Goal: Task Accomplishment & Management: Use online tool/utility

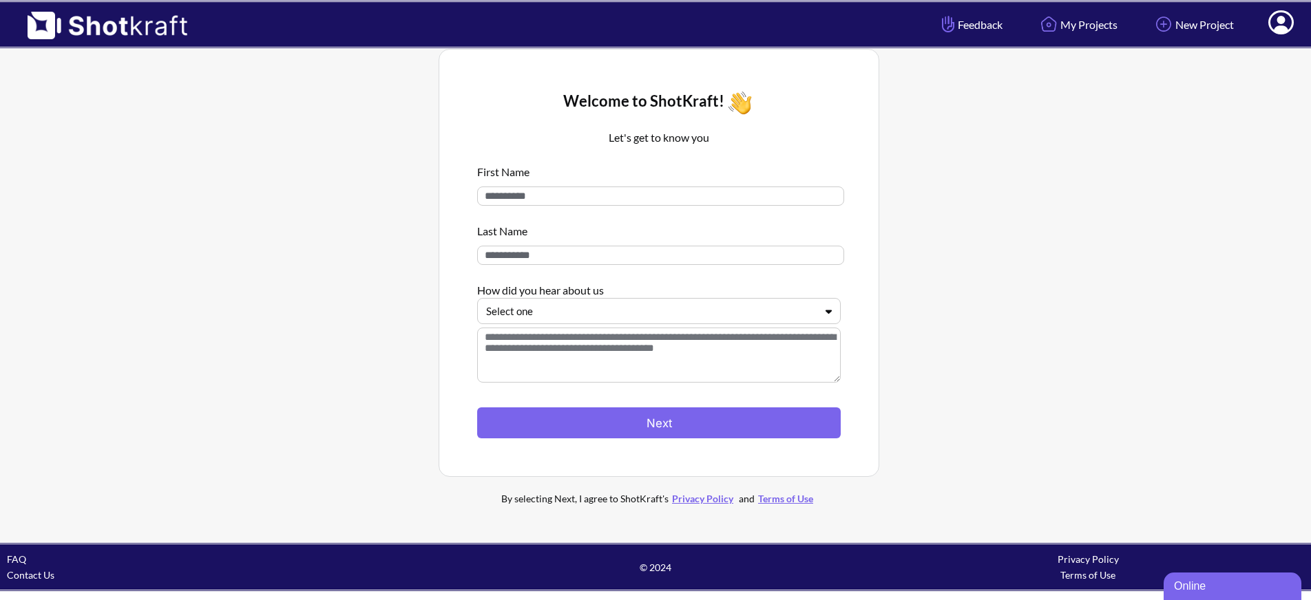
click at [550, 198] on input at bounding box center [660, 196] width 367 height 19
type input "********"
click at [659, 256] on input at bounding box center [660, 255] width 367 height 19
type input "******"
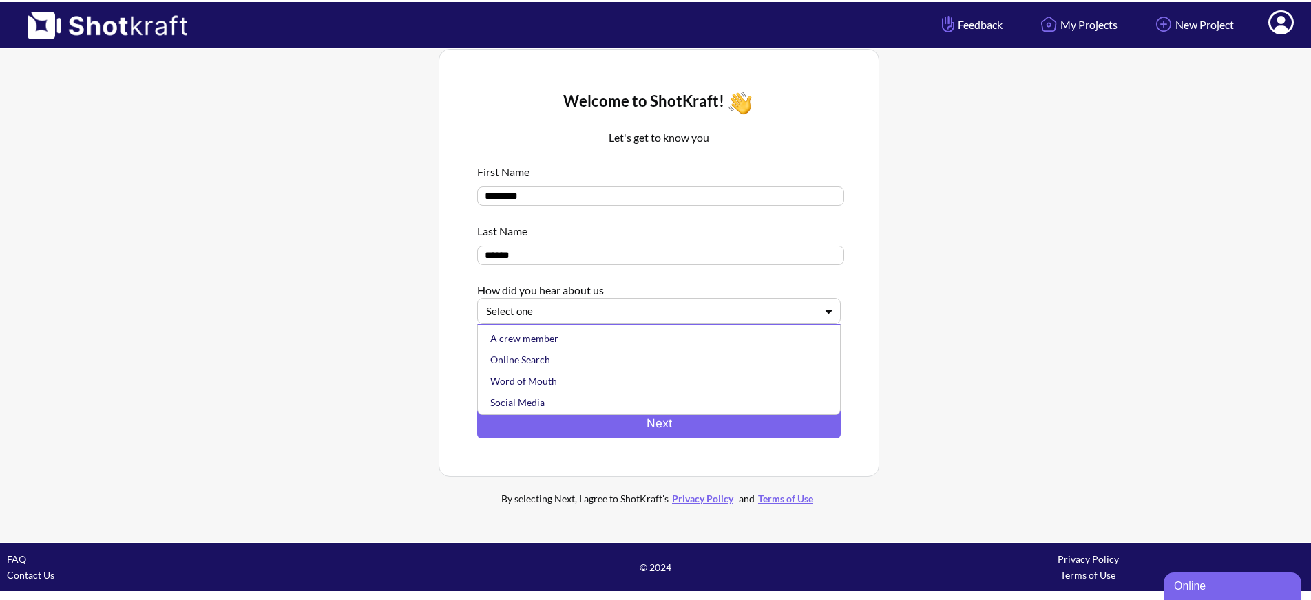
click at [782, 311] on div at bounding box center [650, 312] width 329 height 16
click at [630, 364] on div "Online Search" at bounding box center [662, 359] width 350 height 21
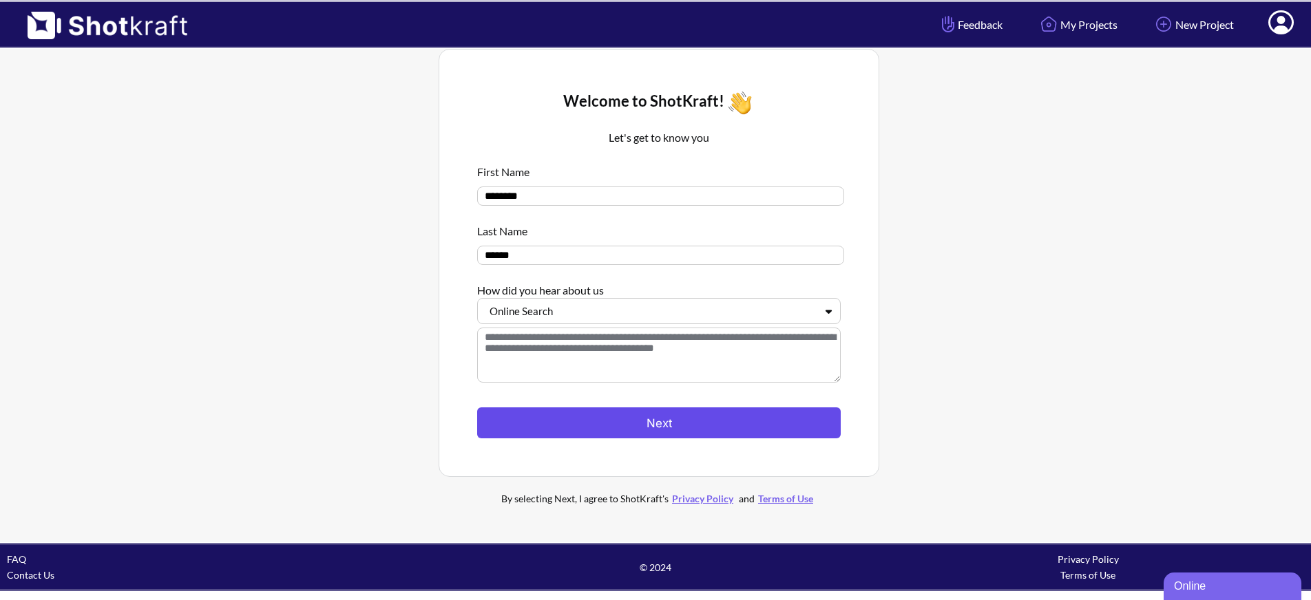
click at [609, 419] on button "Next" at bounding box center [659, 423] width 364 height 31
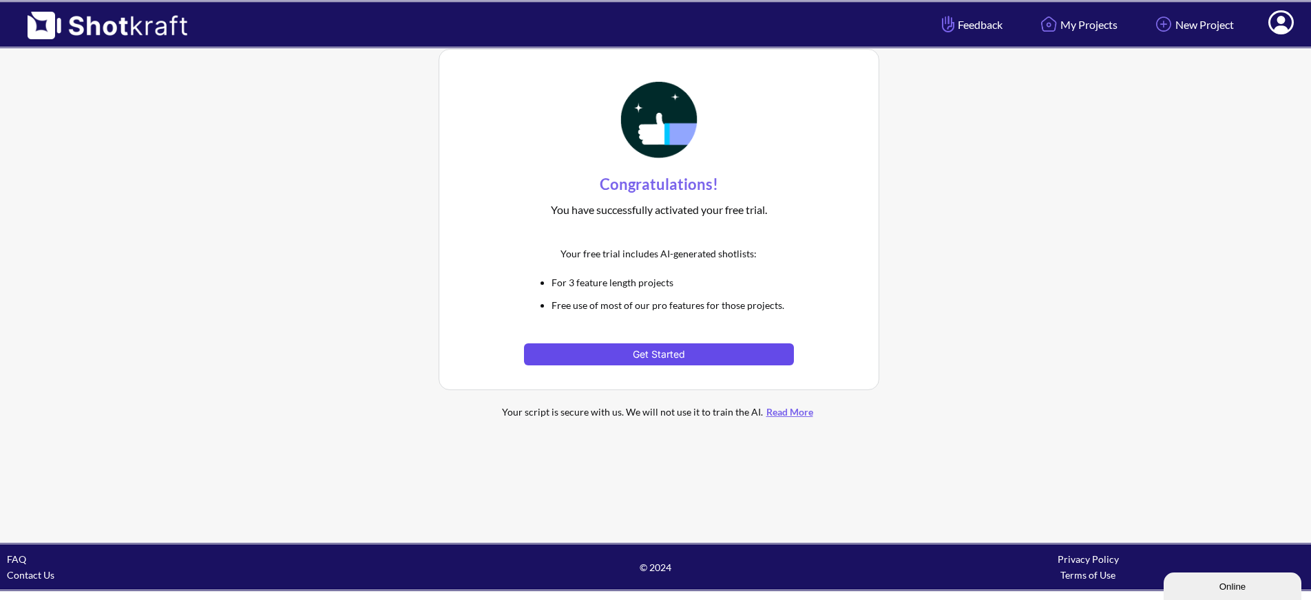
click at [715, 353] on button "Get Started" at bounding box center [658, 355] width 269 height 22
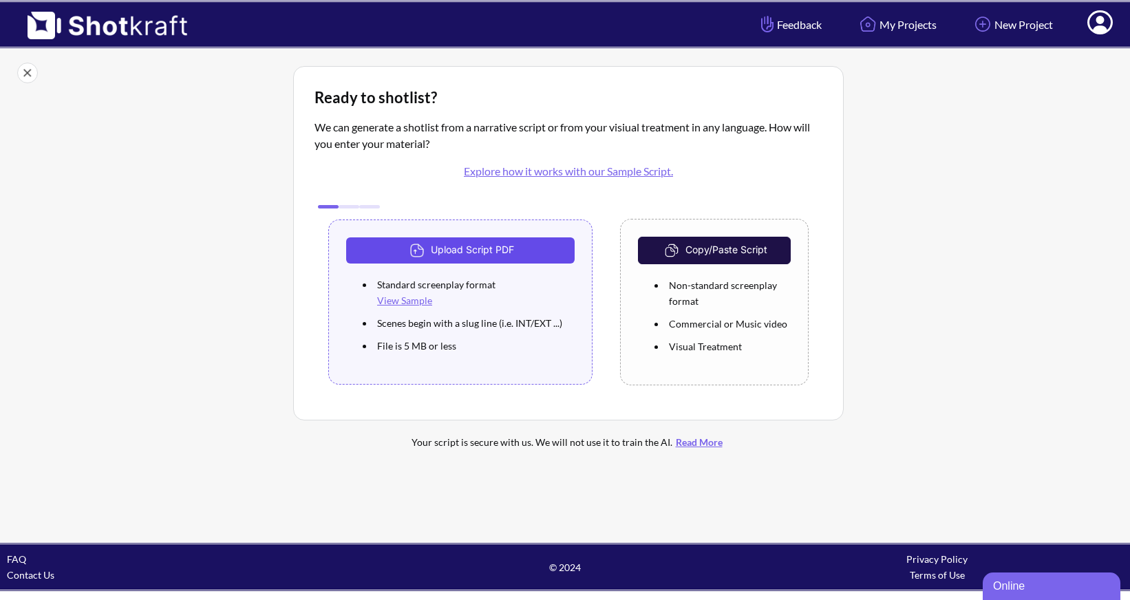
click at [540, 250] on button "Upload Script PDF" at bounding box center [460, 251] width 229 height 26
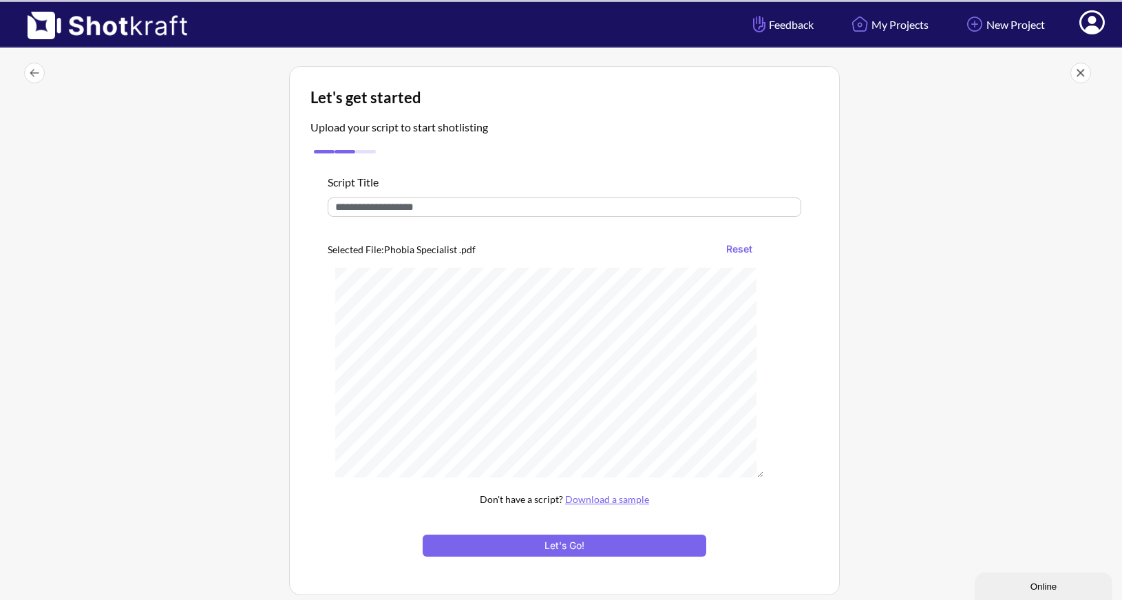
drag, startPoint x: 434, startPoint y: 209, endPoint x: 307, endPoint y: 205, distance: 126.7
click at [311, 204] on div "Script Title Selected File: Phobia Specialist .pdf Reset Don't have a script? D…" at bounding box center [565, 365] width 508 height 417
type input "**********"
click at [500, 547] on button "Let's Go!" at bounding box center [565, 546] width 284 height 22
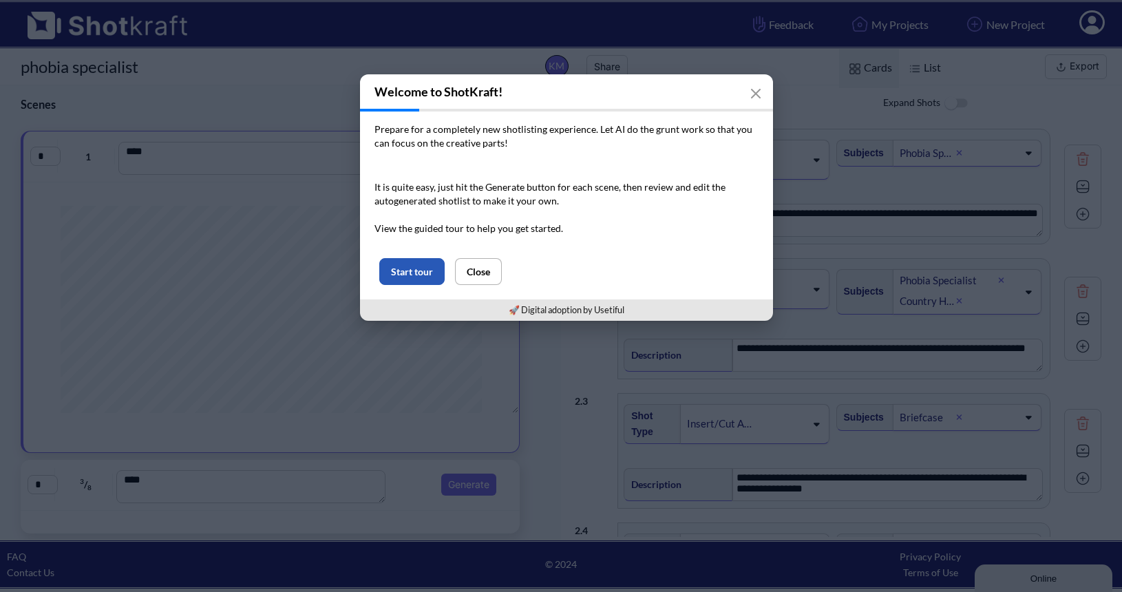
click at [418, 277] on button "Start tour" at bounding box center [411, 271] width 65 height 27
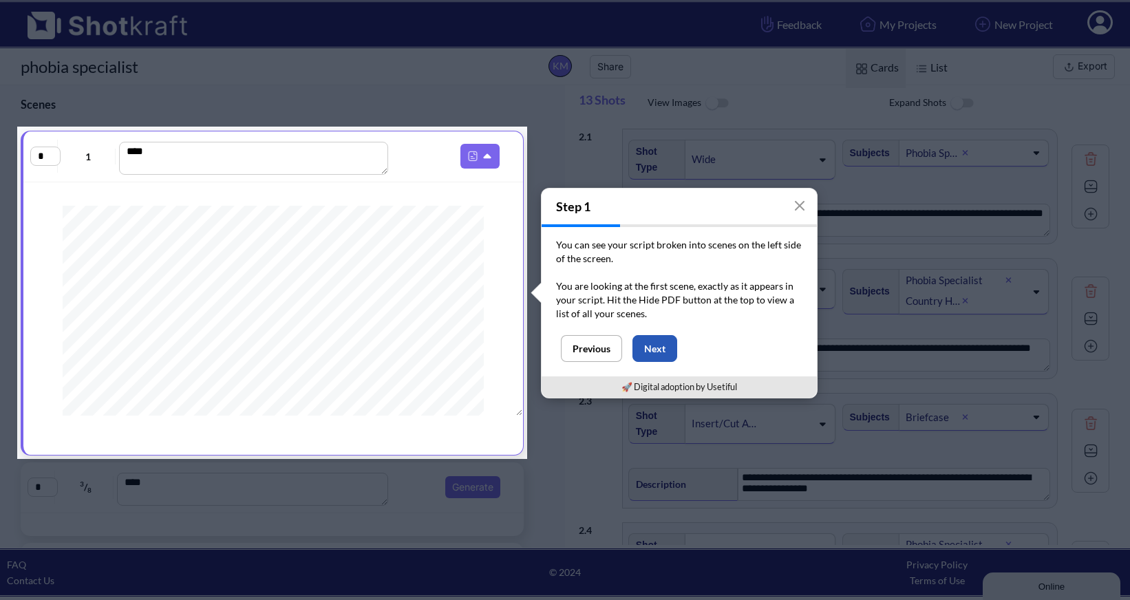
click at [670, 346] on button "Next" at bounding box center [655, 348] width 45 height 27
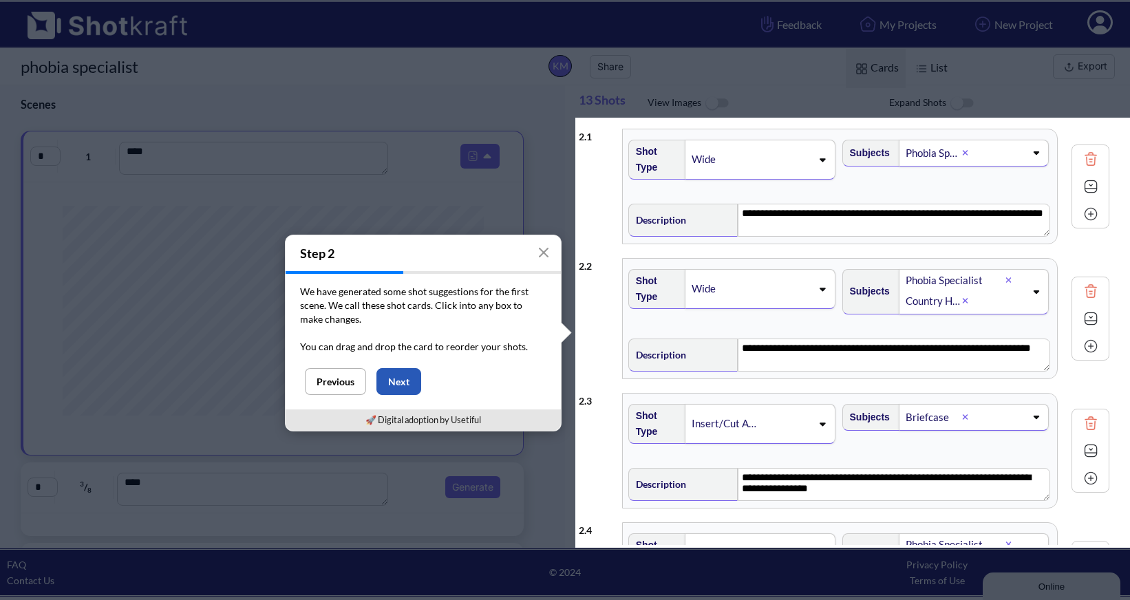
click at [409, 386] on button "Next" at bounding box center [399, 381] width 45 height 27
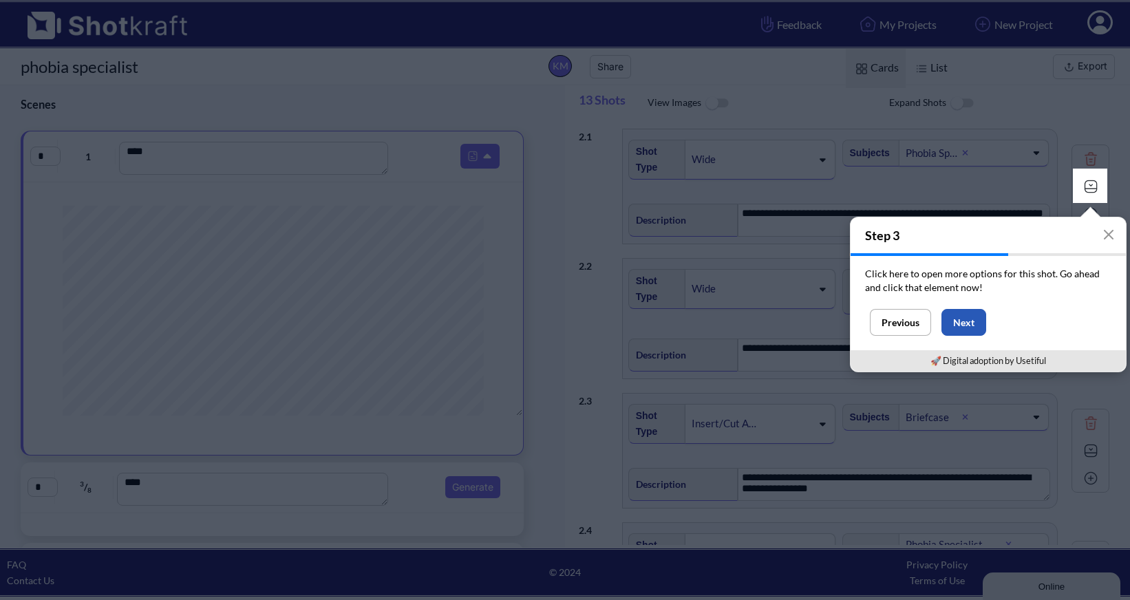
click at [976, 328] on button "Next" at bounding box center [964, 322] width 45 height 27
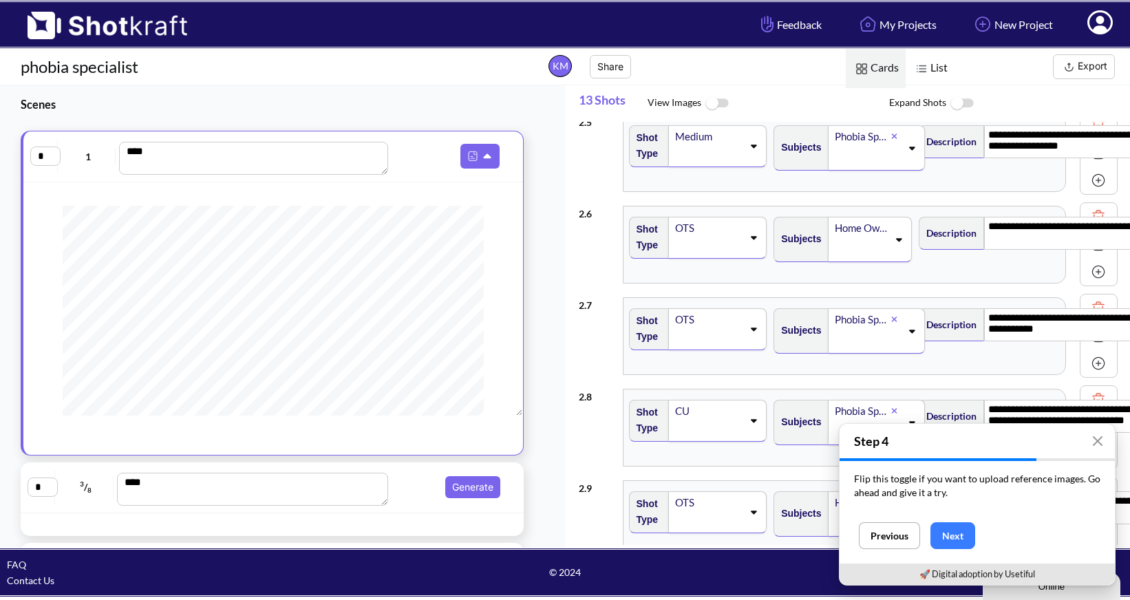
scroll to position [473, 0]
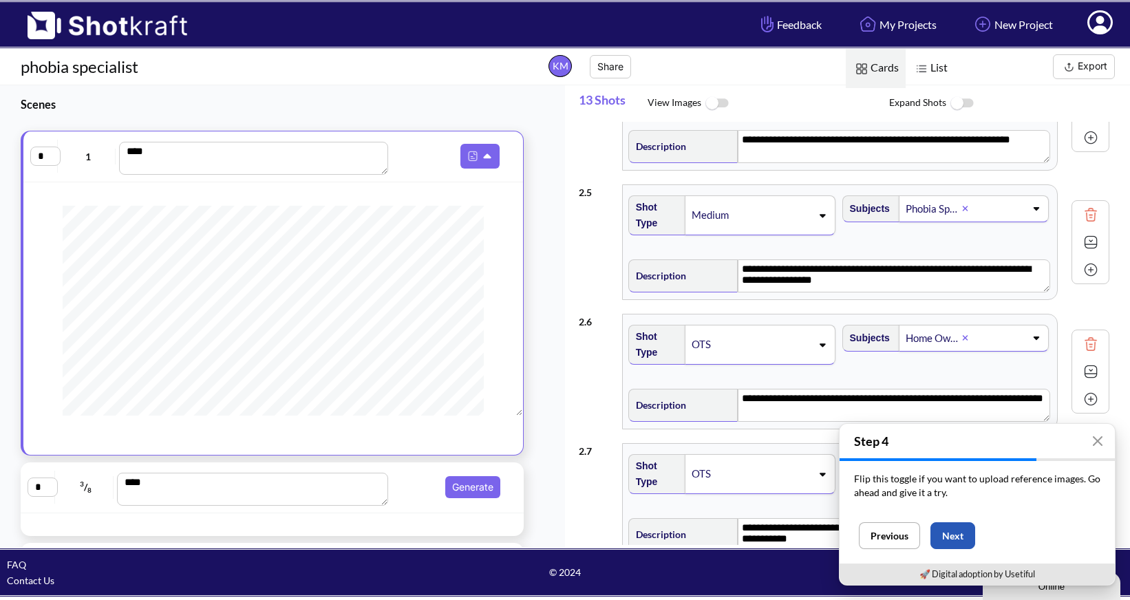
click at [947, 536] on button "Next" at bounding box center [953, 536] width 45 height 27
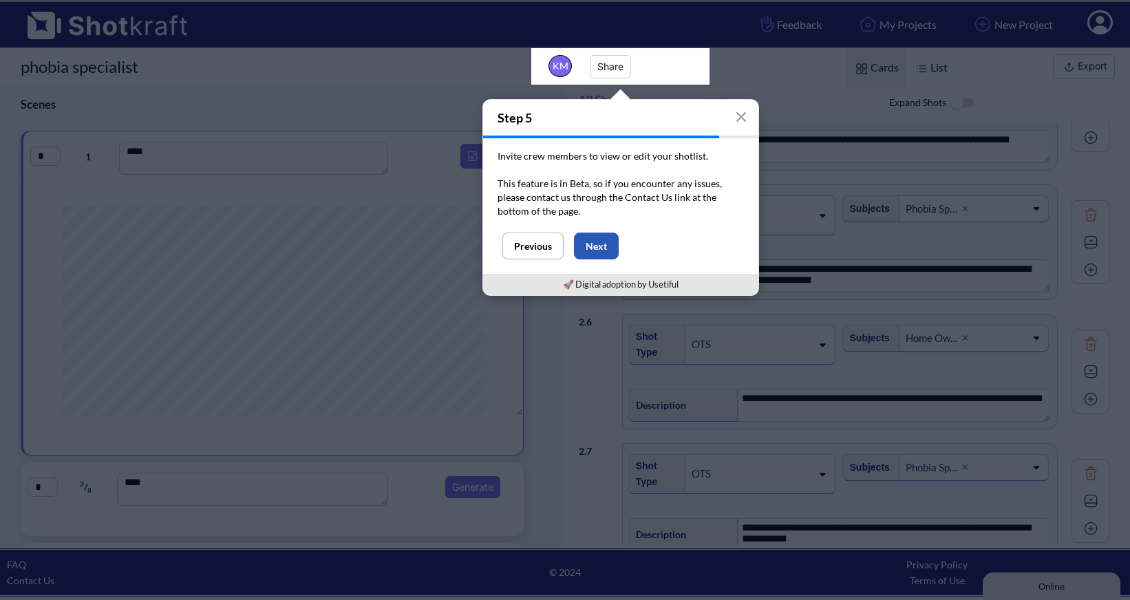
click at [598, 242] on button "Next" at bounding box center [596, 246] width 45 height 27
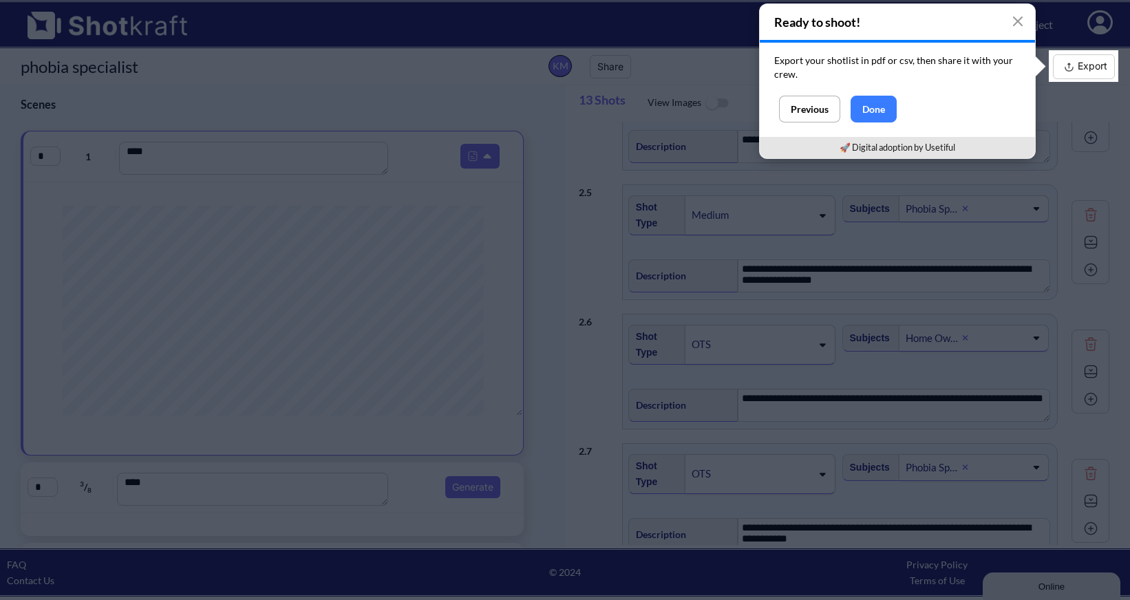
click at [836, 117] on button "Previous" at bounding box center [809, 109] width 61 height 27
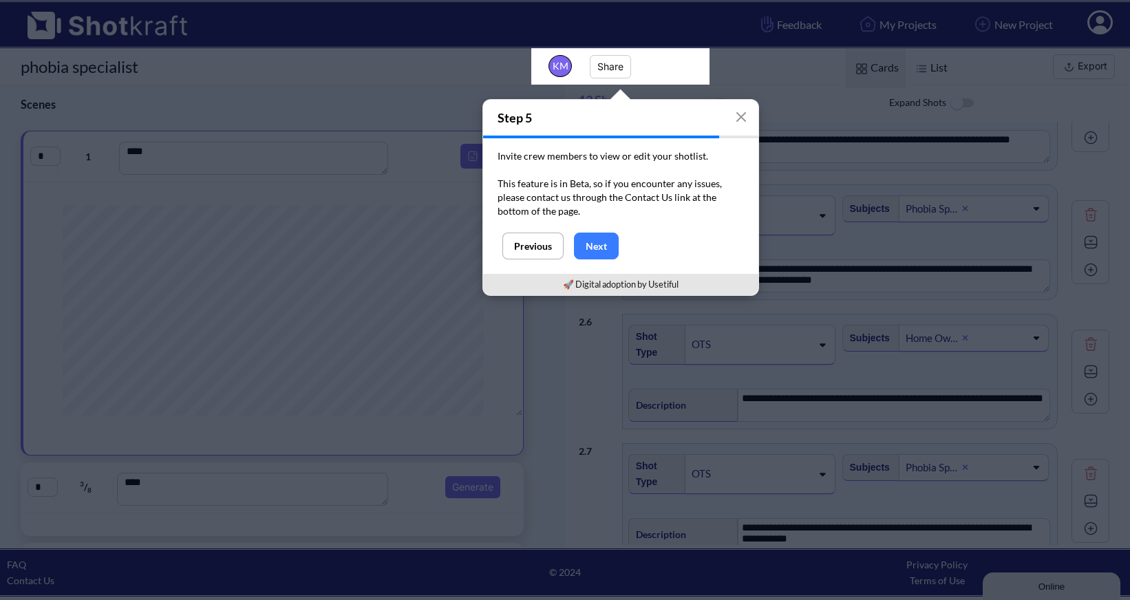
drag, startPoint x: 597, startPoint y: 244, endPoint x: 707, endPoint y: 198, distance: 119.4
click at [598, 244] on button "Next" at bounding box center [596, 246] width 45 height 27
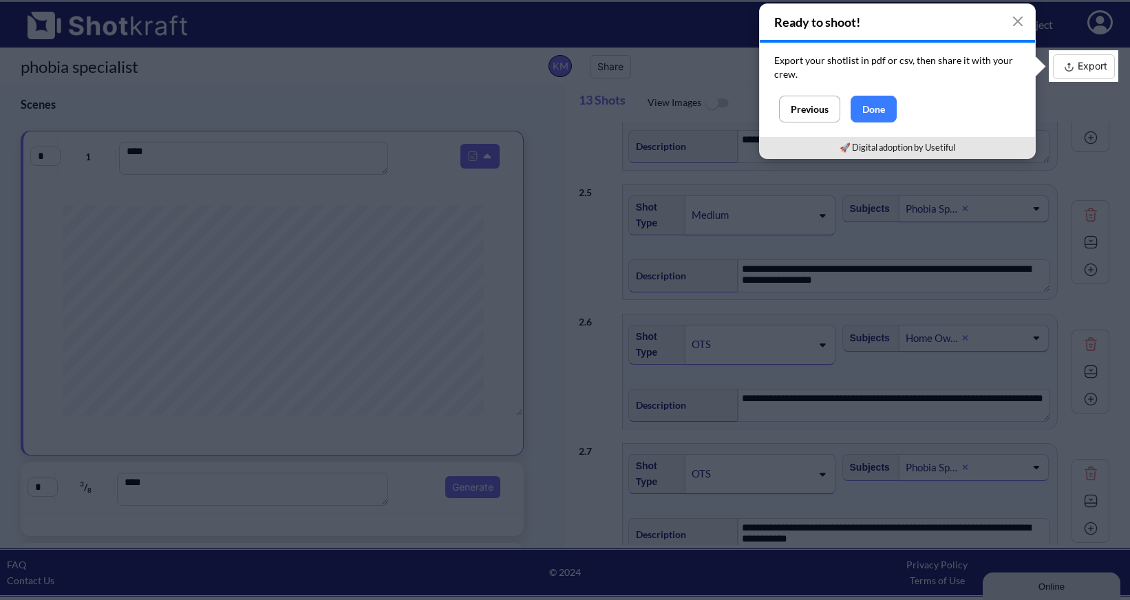
click at [885, 104] on button "Done" at bounding box center [874, 109] width 46 height 27
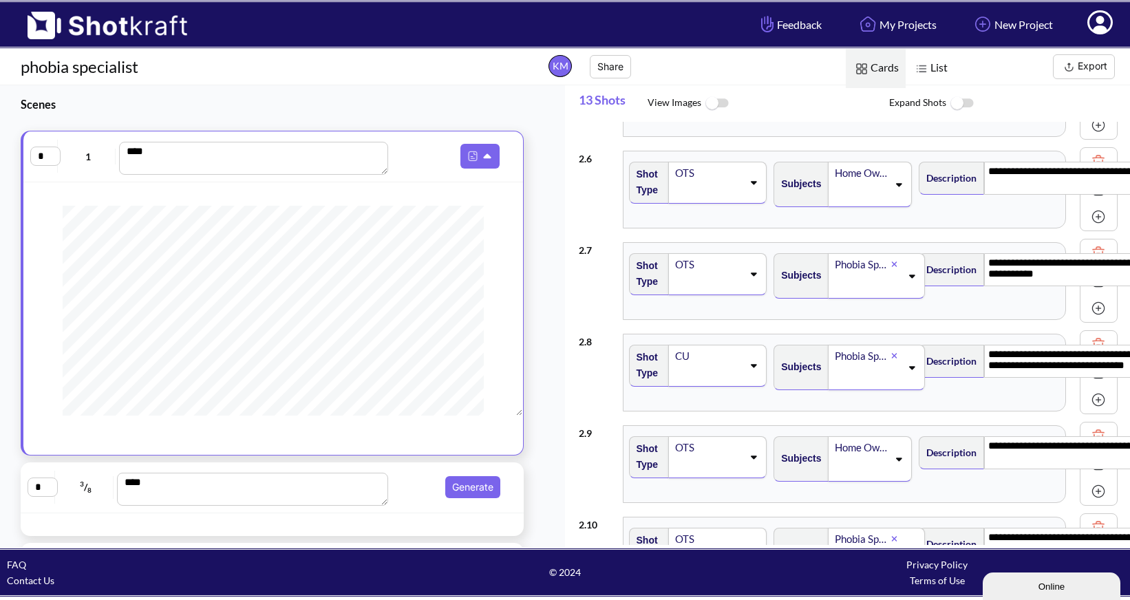
click at [1091, 108] on img at bounding box center [1098, 97] width 21 height 21
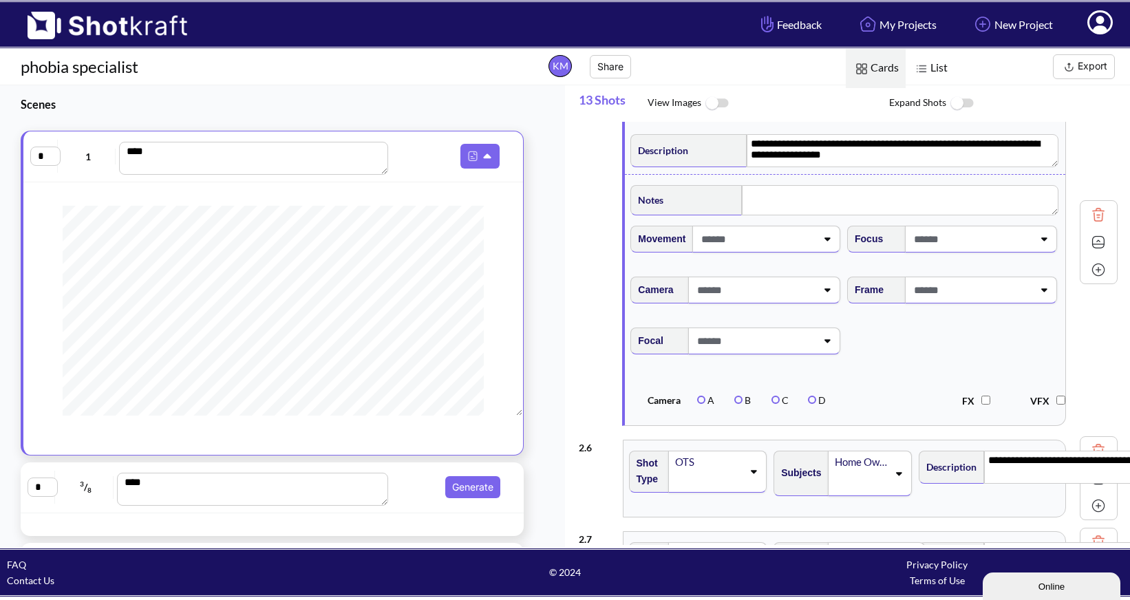
click at [1092, 253] on img at bounding box center [1098, 242] width 21 height 21
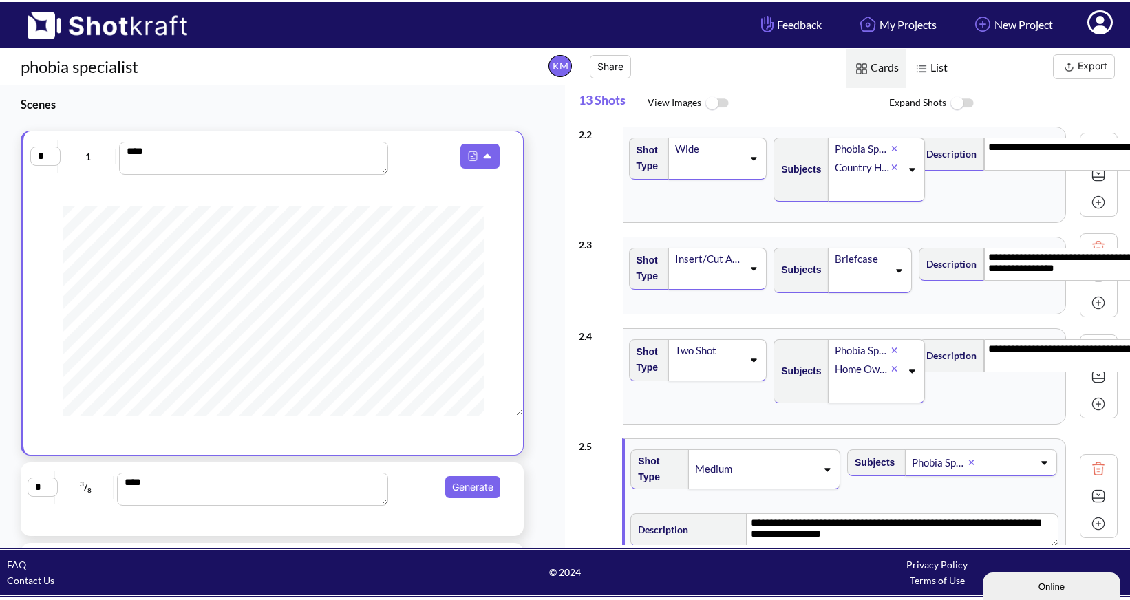
scroll to position [0, 0]
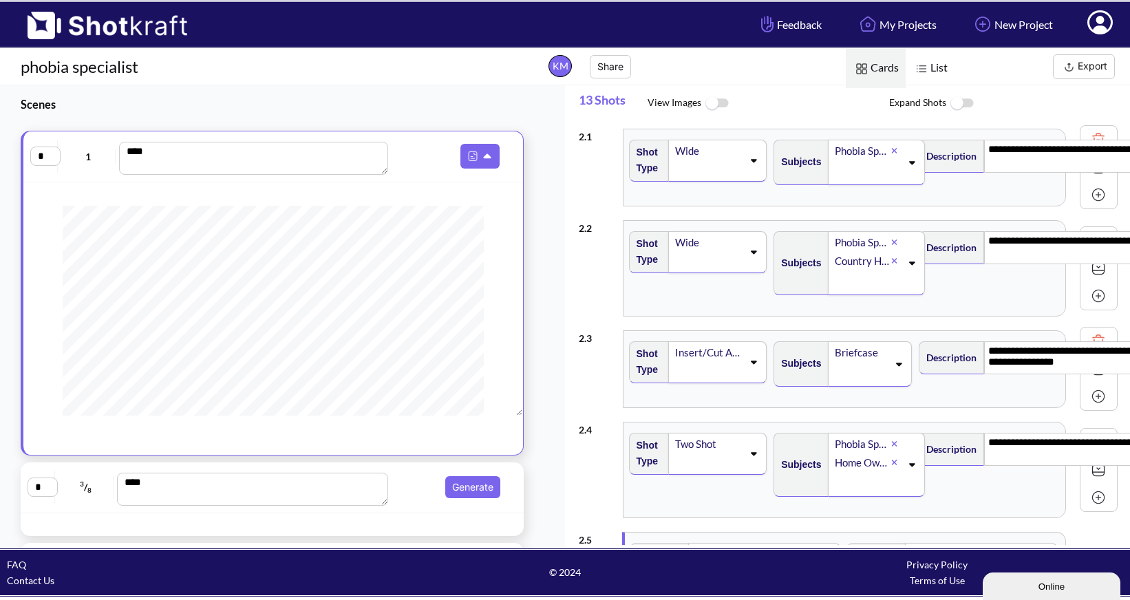
click at [901, 160] on span at bounding box center [867, 171] width 67 height 23
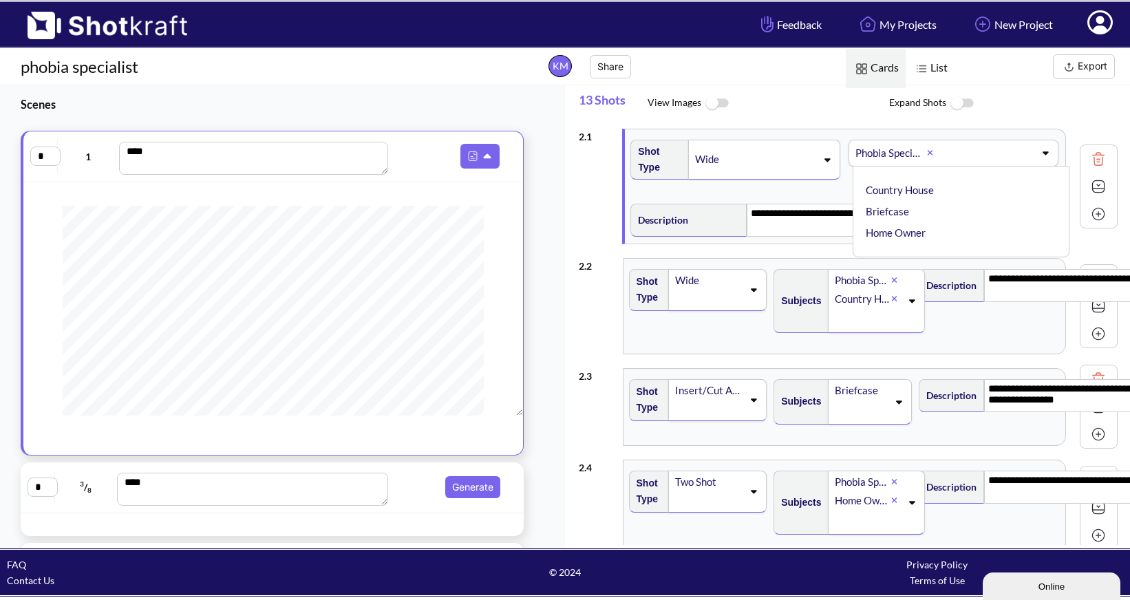
click at [1036, 149] on icon at bounding box center [1045, 153] width 19 height 10
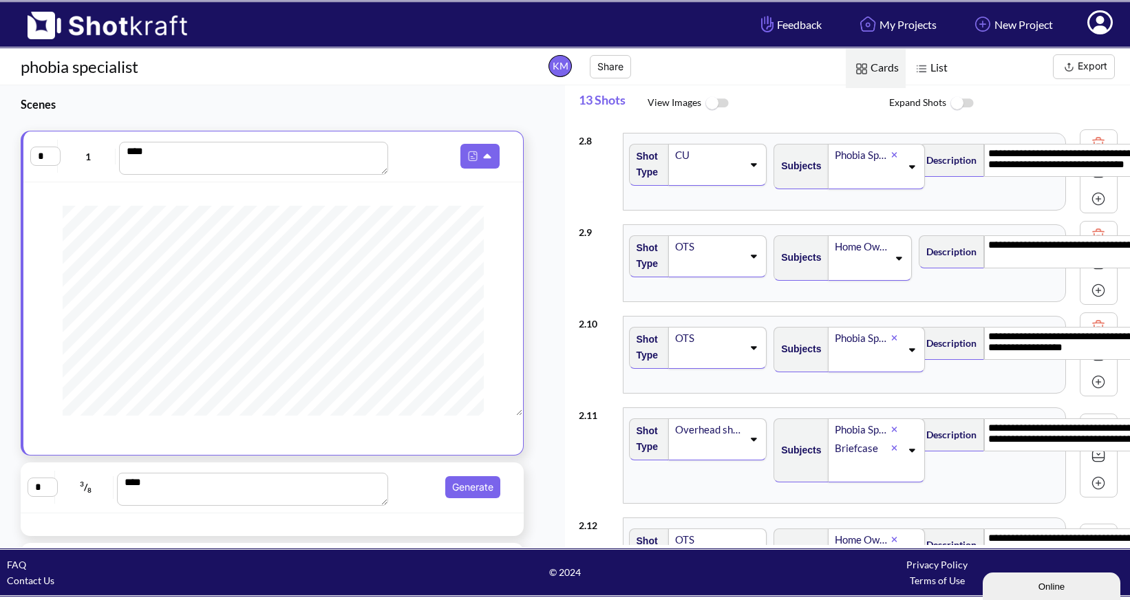
scroll to position [717, 0]
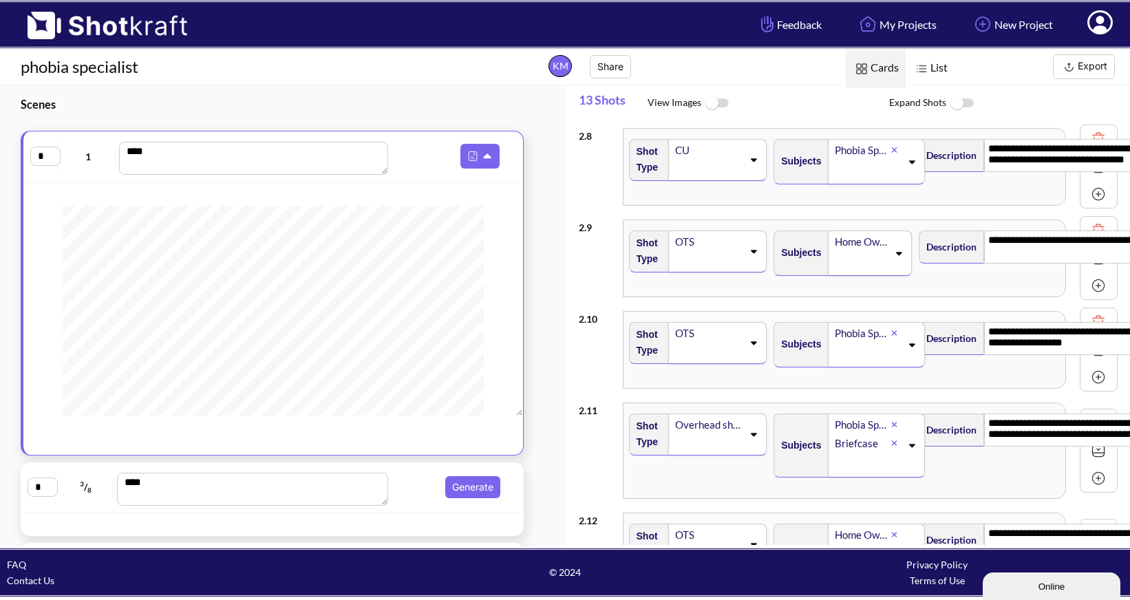
click at [743, 87] on span at bounding box center [708, 77] width 69 height 19
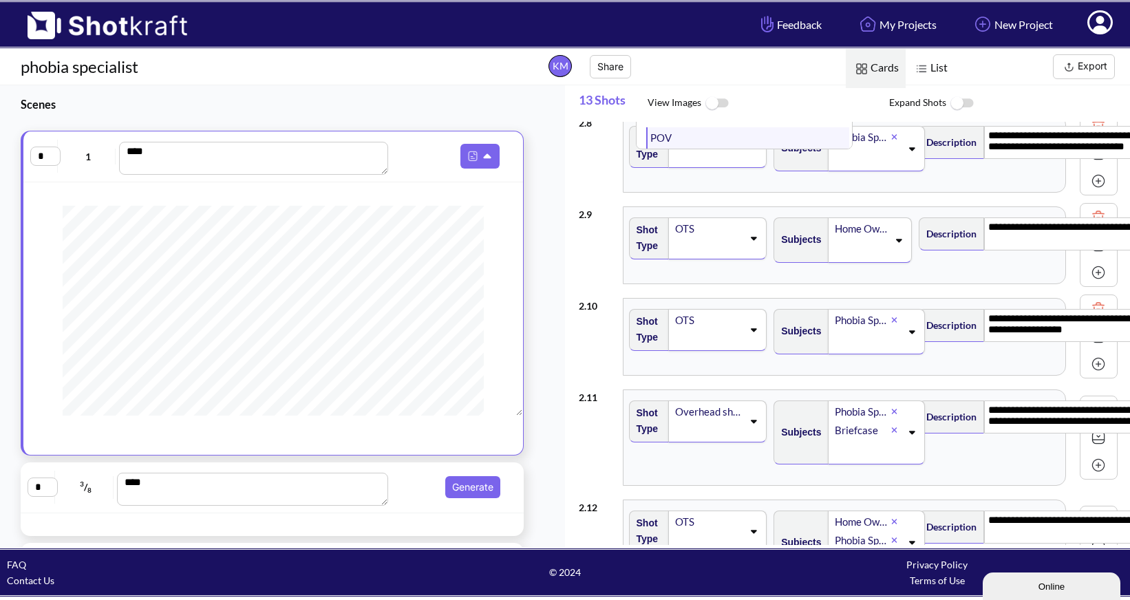
scroll to position [0, 0]
click at [727, 89] on li "Medium" at bounding box center [747, 77] width 203 height 21
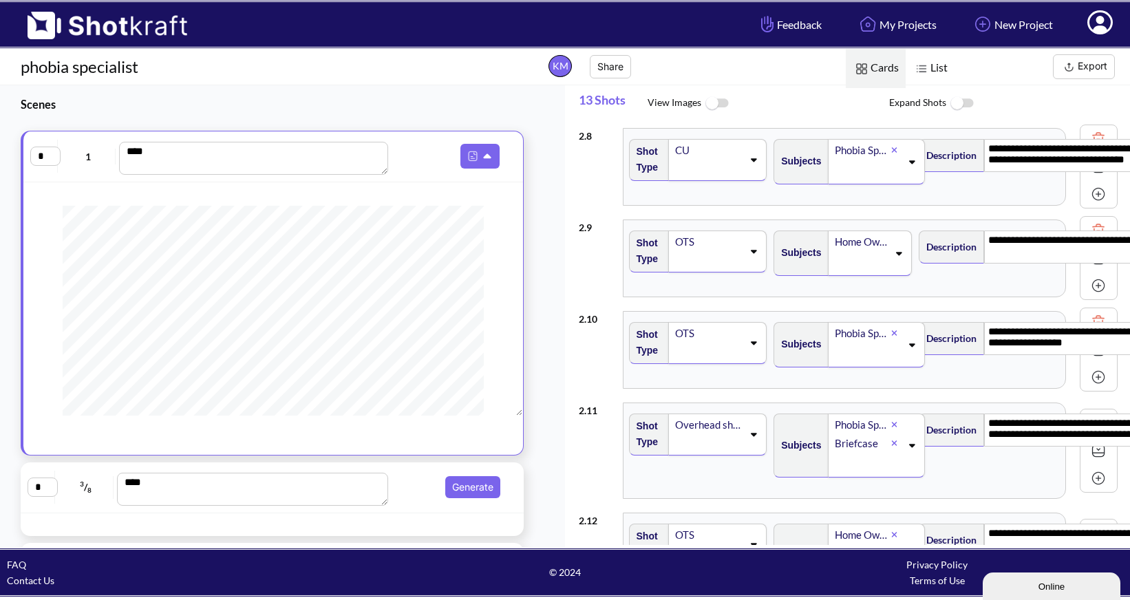
click at [723, 107] on span "Description" at bounding box center [689, 90] width 116 height 33
click at [717, 107] on span "Description" at bounding box center [689, 90] width 116 height 33
click at [1092, 67] on img at bounding box center [1098, 56] width 21 height 21
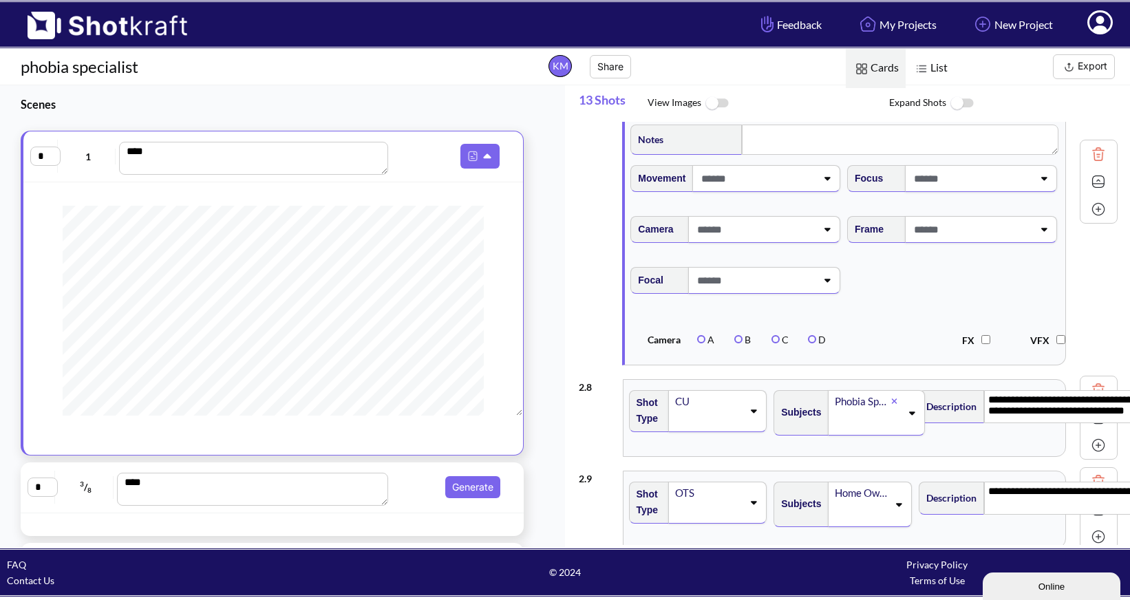
click at [1090, 192] on img at bounding box center [1098, 181] width 21 height 21
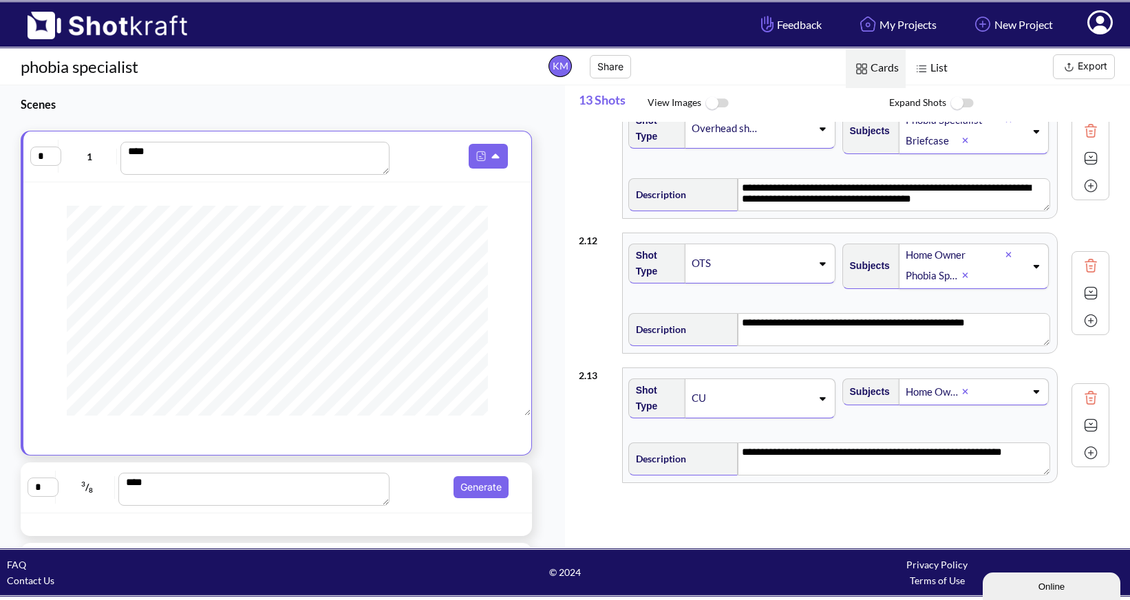
drag, startPoint x: 205, startPoint y: 162, endPoint x: 308, endPoint y: 126, distance: 108.9
click at [205, 162] on textarea "****" at bounding box center [254, 158] width 269 height 33
